Goal: Task Accomplishment & Management: Use online tool/utility

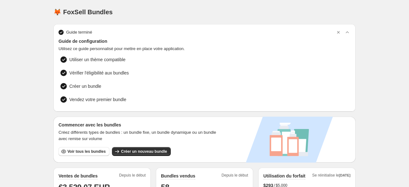
scroll to position [95, 0]
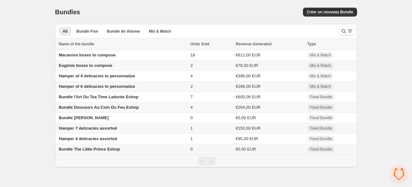
click at [102, 151] on span "Bundle The Little Prince Eshop" at bounding box center [89, 149] width 61 height 5
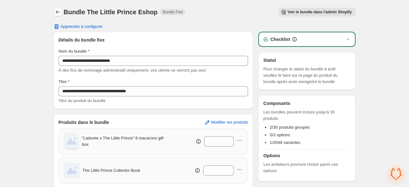
click at [60, 11] on icon "Back" at bounding box center [58, 12] width 6 height 6
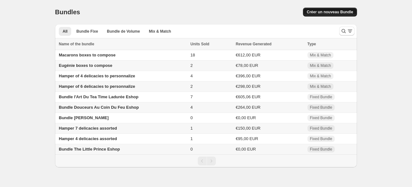
click at [330, 12] on span "Créer un nouveau Bundle" at bounding box center [330, 12] width 46 height 5
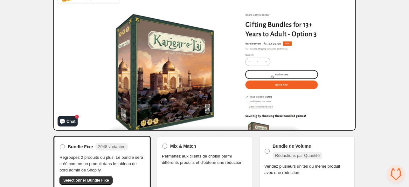
scroll to position [55, 0]
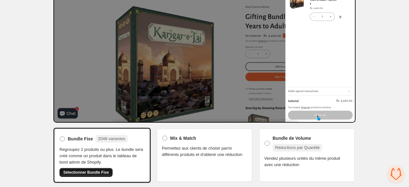
click at [102, 172] on span "Sélectionner Bundle Fixe" at bounding box center [85, 172] width 45 height 5
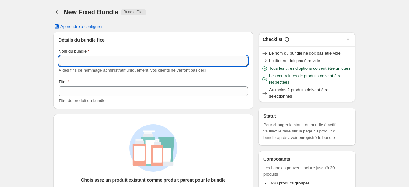
click at [100, 59] on input "Nom du bundle" at bounding box center [152, 61] width 189 height 10
type input "**********"
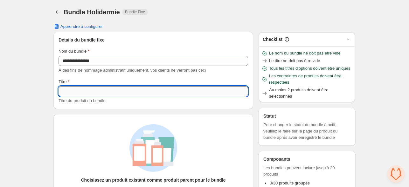
click at [79, 90] on input "Titre" at bounding box center [152, 91] width 189 height 10
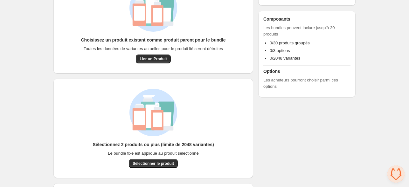
scroll to position [172, 0]
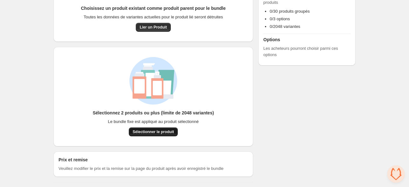
type input "**********"
click at [148, 132] on span "Sélectionner le produit" at bounding box center [152, 132] width 41 height 5
click at [156, 129] on button "Sélectionner le produit" at bounding box center [153, 132] width 49 height 9
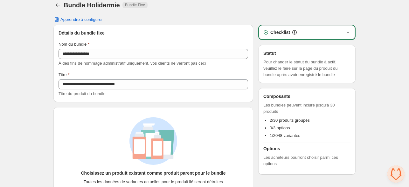
scroll to position [0, 0]
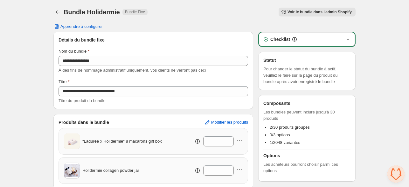
click at [301, 11] on span "Voir le bundle dans l'admin Shopify" at bounding box center [319, 12] width 64 height 5
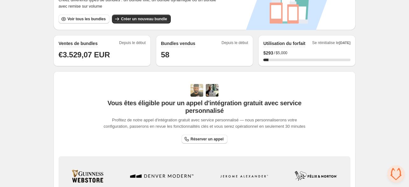
scroll to position [159, 0]
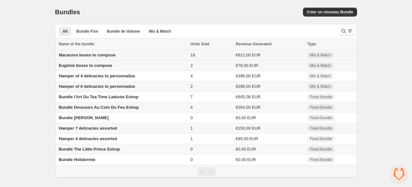
click at [129, 57] on td "Macarons boxes to compose" at bounding box center [121, 55] width 133 height 10
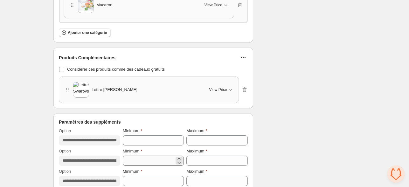
scroll to position [953, 0]
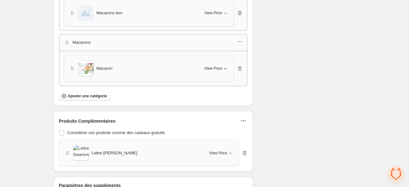
click at [216, 66] on span "View Price" at bounding box center [213, 68] width 18 height 5
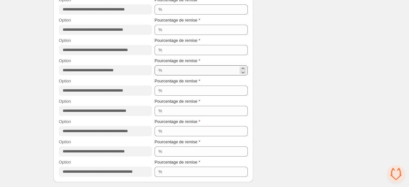
scroll to position [769, 0]
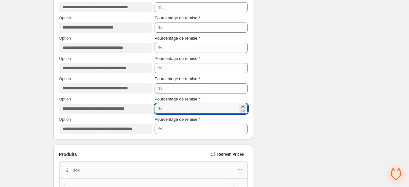
drag, startPoint x: 171, startPoint y: 108, endPoint x: 159, endPoint y: 109, distance: 11.2
click at [159, 109] on div "% *" at bounding box center [200, 109] width 93 height 10
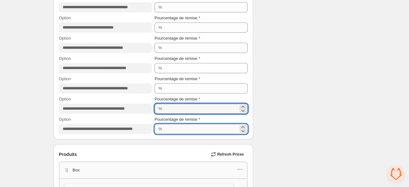
click at [172, 126] on input "***" at bounding box center [201, 129] width 74 height 10
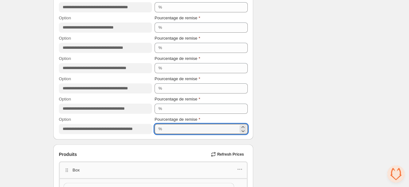
drag, startPoint x: 173, startPoint y: 126, endPoint x: 158, endPoint y: 128, distance: 15.3
click at [158, 129] on div "% ***" at bounding box center [200, 129] width 93 height 10
type input "*"
click at [287, 102] on div "Checklist Statut Success Active Pour changer le statut du bundle en 'actif', ve…" at bounding box center [306, 132] width 97 height 1741
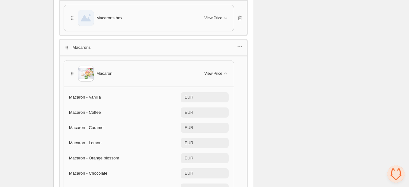
scroll to position [921, 0]
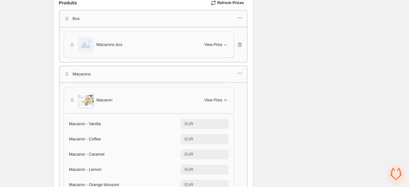
click at [221, 98] on span "View Price" at bounding box center [213, 100] width 18 height 5
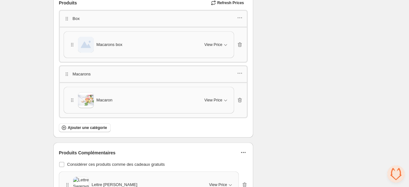
click at [246, 71] on div "Macarons" at bounding box center [153, 73] width 189 height 17
click at [242, 71] on icon "button" at bounding box center [239, 73] width 6 height 6
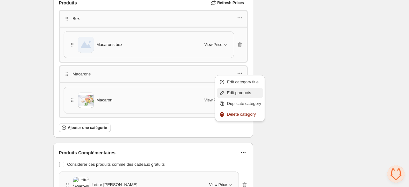
click at [235, 89] on button "Edit products" at bounding box center [240, 93] width 46 height 10
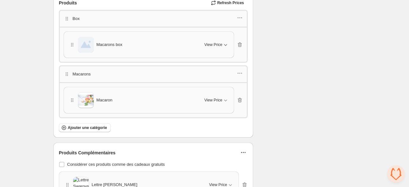
drag, startPoint x: 219, startPoint y: 45, endPoint x: 216, endPoint y: 43, distance: 3.7
click at [219, 44] on div "View Price" at bounding box center [216, 45] width 24 height 6
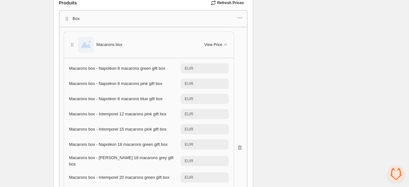
click at [239, 20] on div at bounding box center [239, 19] width 6 height 8
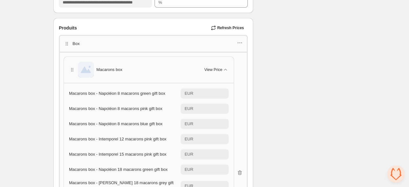
scroll to position [889, 0]
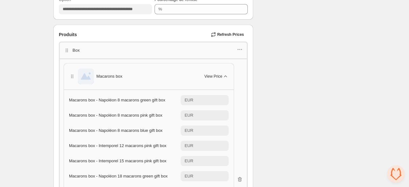
click at [224, 73] on icon "button" at bounding box center [225, 76] width 6 height 6
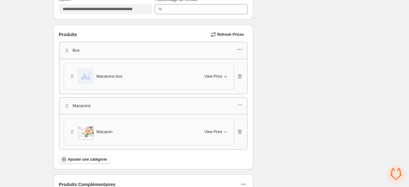
click at [241, 51] on icon "button" at bounding box center [239, 49] width 6 height 6
click at [240, 68] on span "Edit products" at bounding box center [244, 70] width 34 height 6
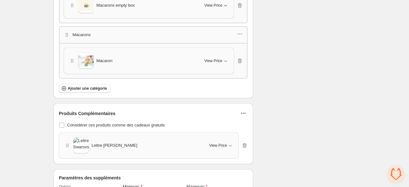
scroll to position [1017, 0]
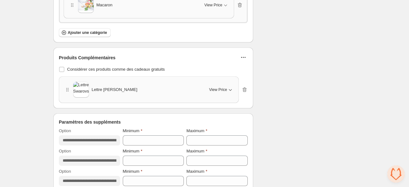
click at [219, 87] on span "View Price" at bounding box center [218, 89] width 18 height 5
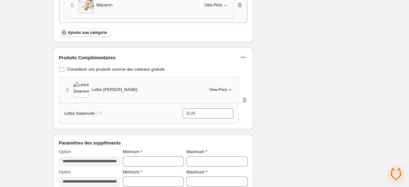
click at [223, 87] on span "View Price" at bounding box center [218, 89] width 18 height 5
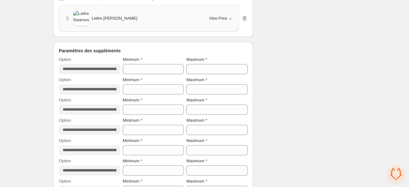
scroll to position [1112, 0]
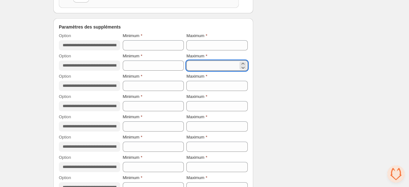
click at [186, 61] on input "*" at bounding box center [212, 66] width 52 height 10
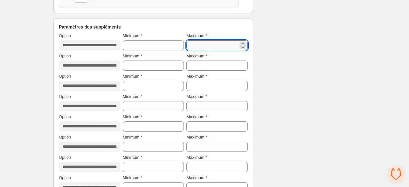
drag, startPoint x: 196, startPoint y: 41, endPoint x: 191, endPoint y: 41, distance: 5.1
click at [191, 41] on input "*" at bounding box center [212, 45] width 52 height 10
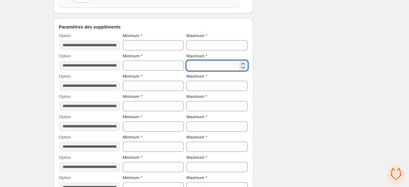
click at [195, 61] on input "*" at bounding box center [212, 66] width 52 height 10
type input "*"
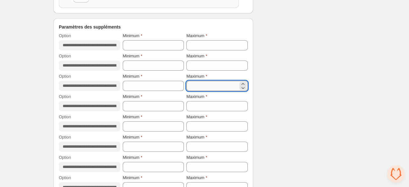
click at [205, 84] on input "*" at bounding box center [212, 86] width 52 height 10
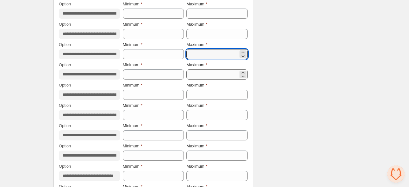
type input "**"
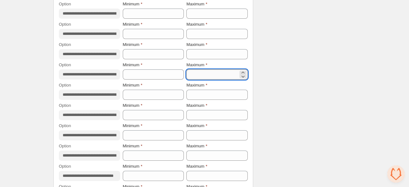
click at [202, 71] on input "*" at bounding box center [212, 75] width 52 height 10
type input "*"
click at [198, 90] on input "*" at bounding box center [212, 95] width 52 height 10
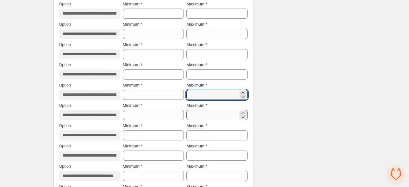
type input "*"
click at [199, 110] on input "*" at bounding box center [212, 115] width 52 height 10
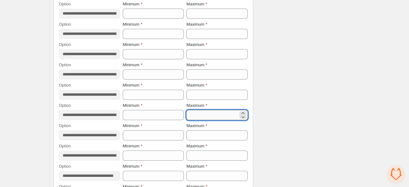
type input "*"
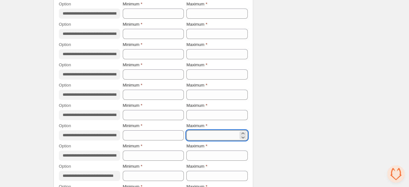
click at [204, 131] on input "*" at bounding box center [212, 136] width 52 height 10
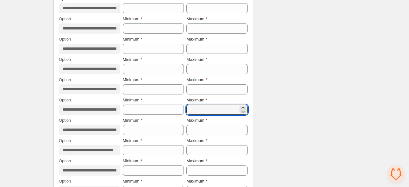
scroll to position [1207, 0]
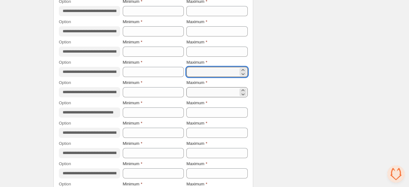
type input "*"
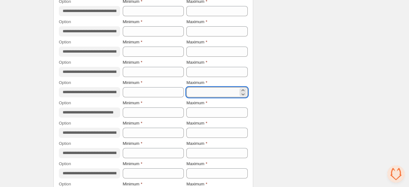
drag, startPoint x: 199, startPoint y: 90, endPoint x: 221, endPoint y: 91, distance: 21.6
click at [199, 90] on input "*" at bounding box center [212, 92] width 52 height 10
type input "*"
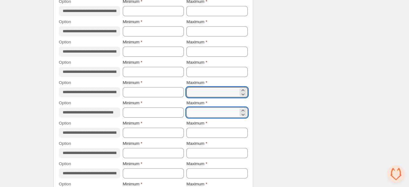
click at [209, 111] on input "*" at bounding box center [212, 113] width 52 height 10
type input "*"
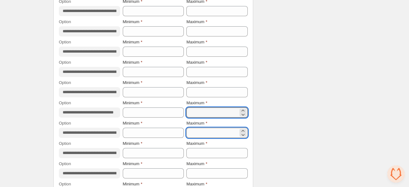
click at [204, 129] on input "*" at bounding box center [212, 133] width 52 height 10
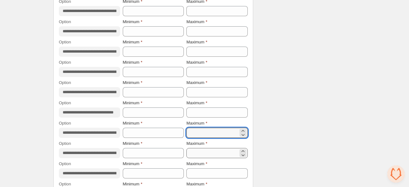
type input "**"
click at [199, 149] on input "*" at bounding box center [212, 153] width 52 height 10
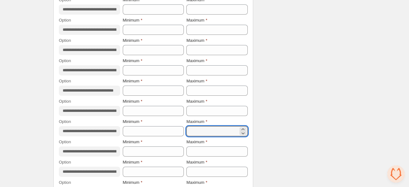
scroll to position [1254, 0]
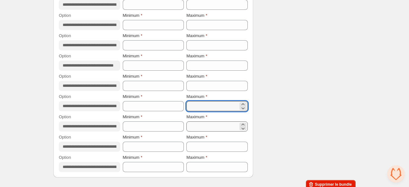
type input "*"
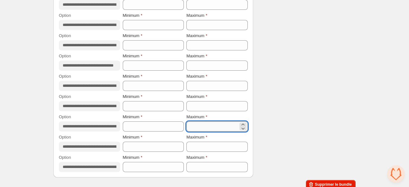
click at [198, 123] on input "*" at bounding box center [212, 127] width 52 height 10
type input "*"
click at [205, 142] on input "*" at bounding box center [212, 147] width 52 height 10
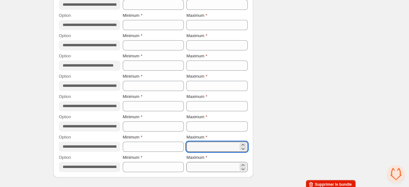
type input "*"
click at [198, 164] on input "*" at bounding box center [212, 167] width 52 height 10
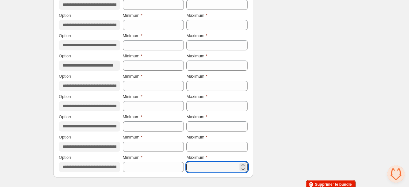
type input "*"
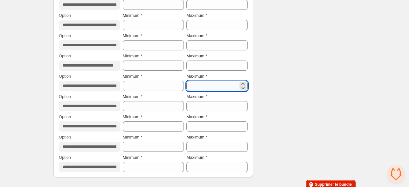
drag, startPoint x: 202, startPoint y: 86, endPoint x: 202, endPoint y: 81, distance: 4.5
click at [202, 85] on input "**" at bounding box center [212, 86] width 52 height 10
type input "*"
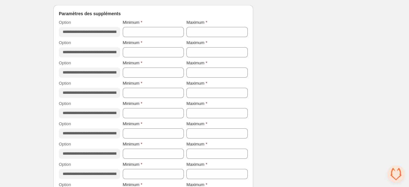
scroll to position [1064, 0]
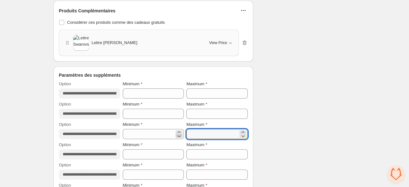
drag, startPoint x: 198, startPoint y: 130, endPoint x: 181, endPoint y: 129, distance: 16.9
click at [181, 129] on div "**********" at bounding box center [153, 131] width 189 height 18
type input "*"
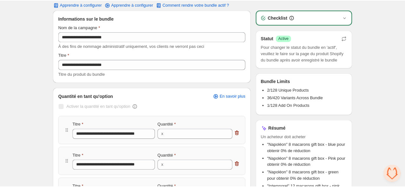
scroll to position [0, 0]
